Goal: Find specific page/section: Find specific page/section

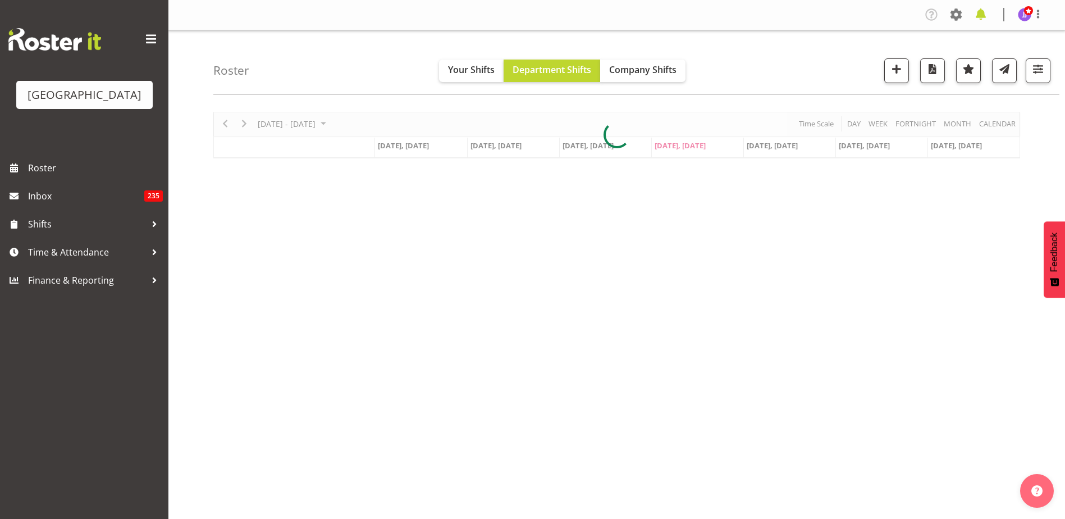
click at [979, 17] on span at bounding box center [980, 15] width 18 height 18
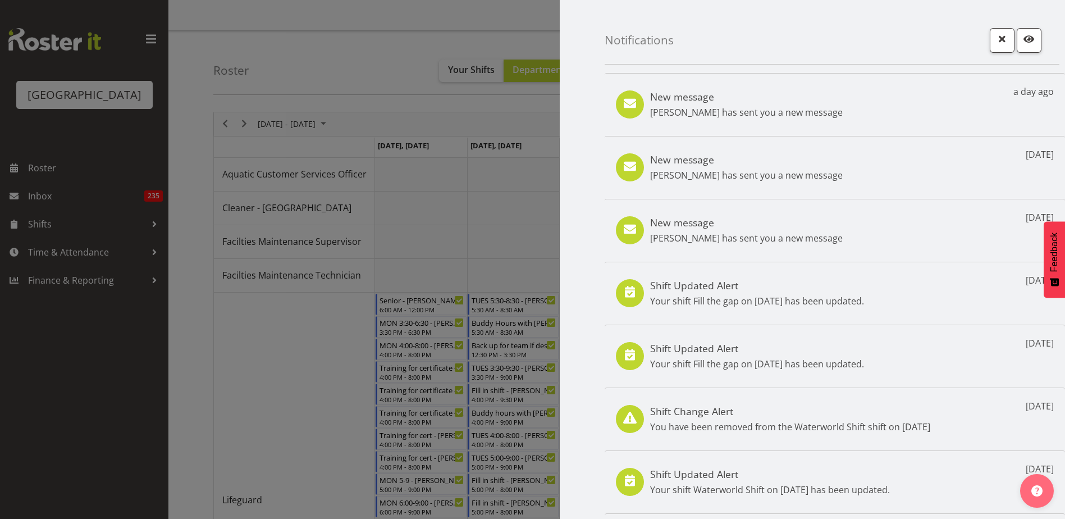
click at [314, 98] on div at bounding box center [532, 259] width 1065 height 519
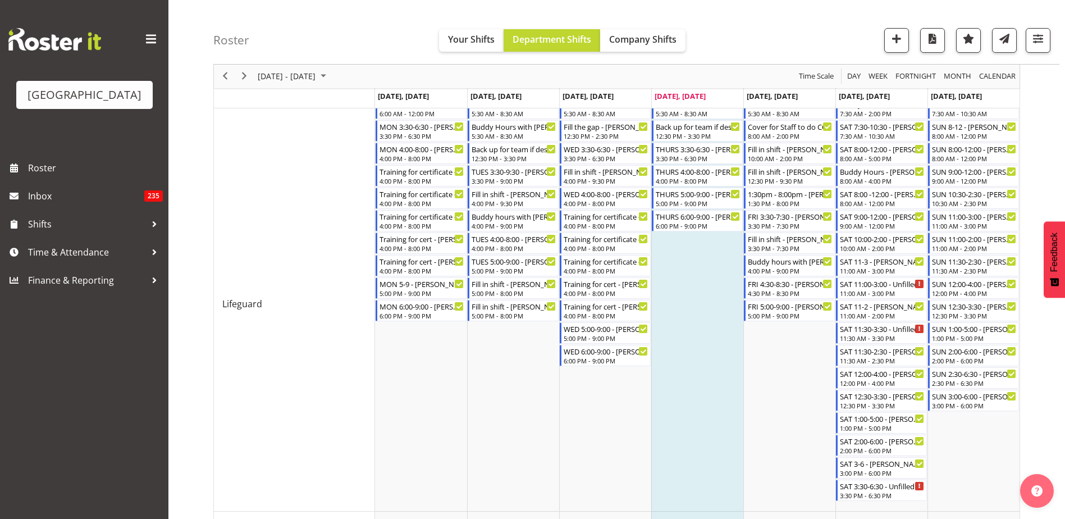
scroll to position [140, 0]
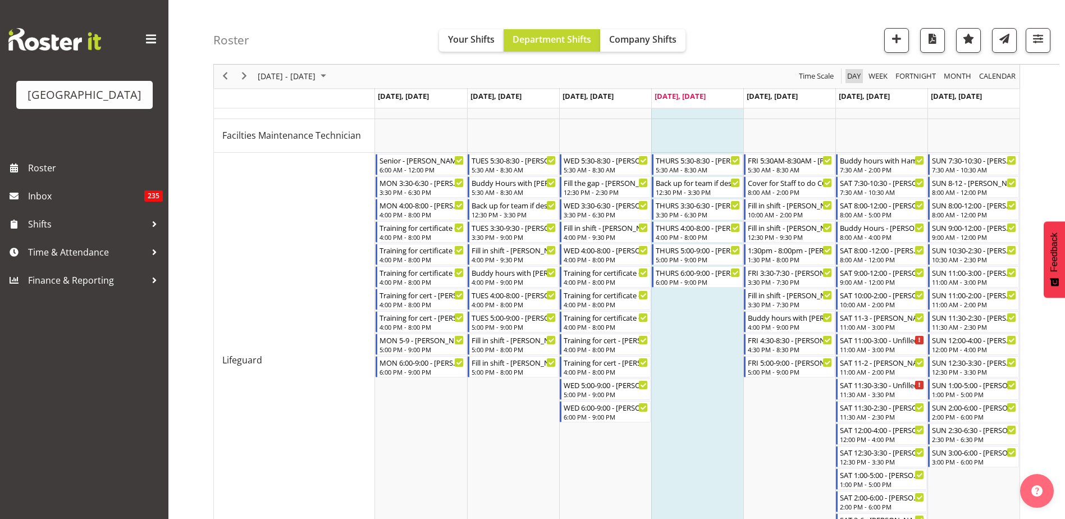
click at [856, 80] on span "Day" at bounding box center [854, 77] width 16 height 14
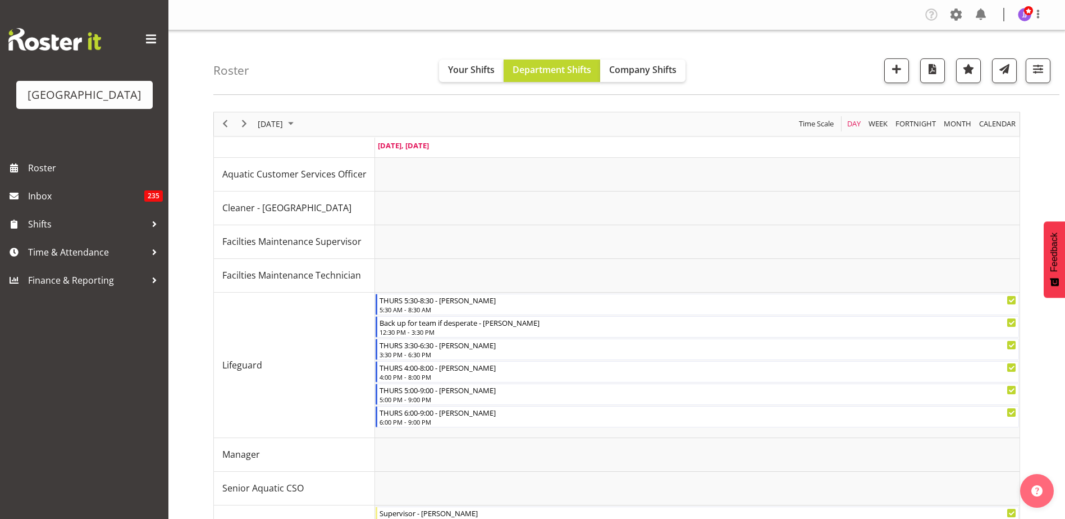
click at [32, 33] on img at bounding box center [54, 39] width 93 height 22
